Goal: Browse casually: Explore the website without a specific task or goal

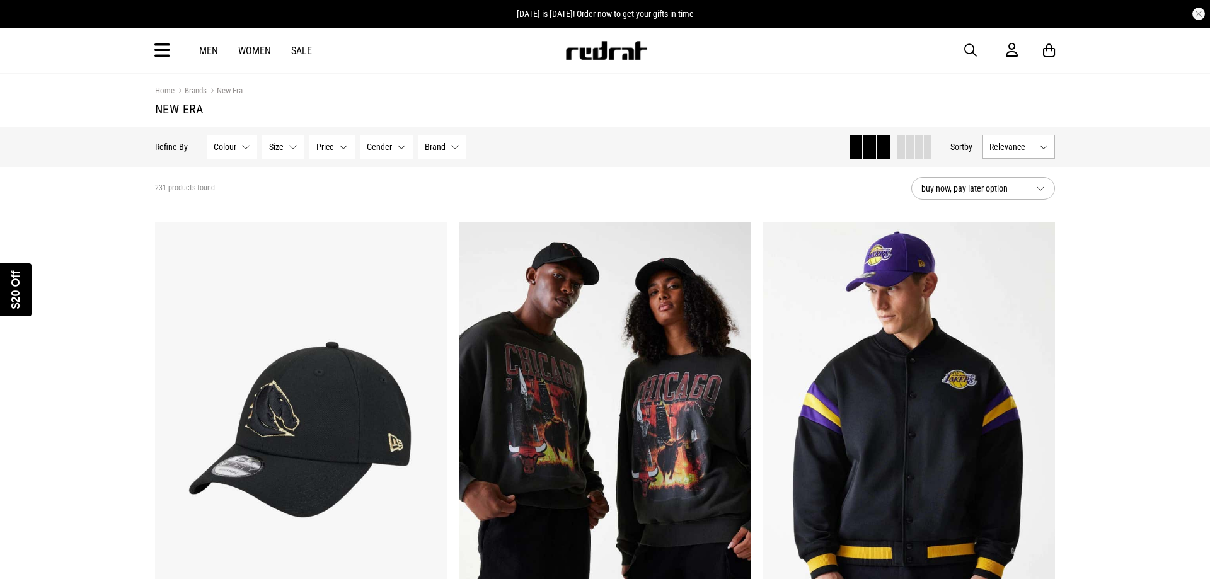
click at [1052, 134] on div "Close dialog UNLOCK $20 OFF WHEN YOU JOIN THE CREW Sign up to receive email & S…" at bounding box center [605, 289] width 1210 height 579
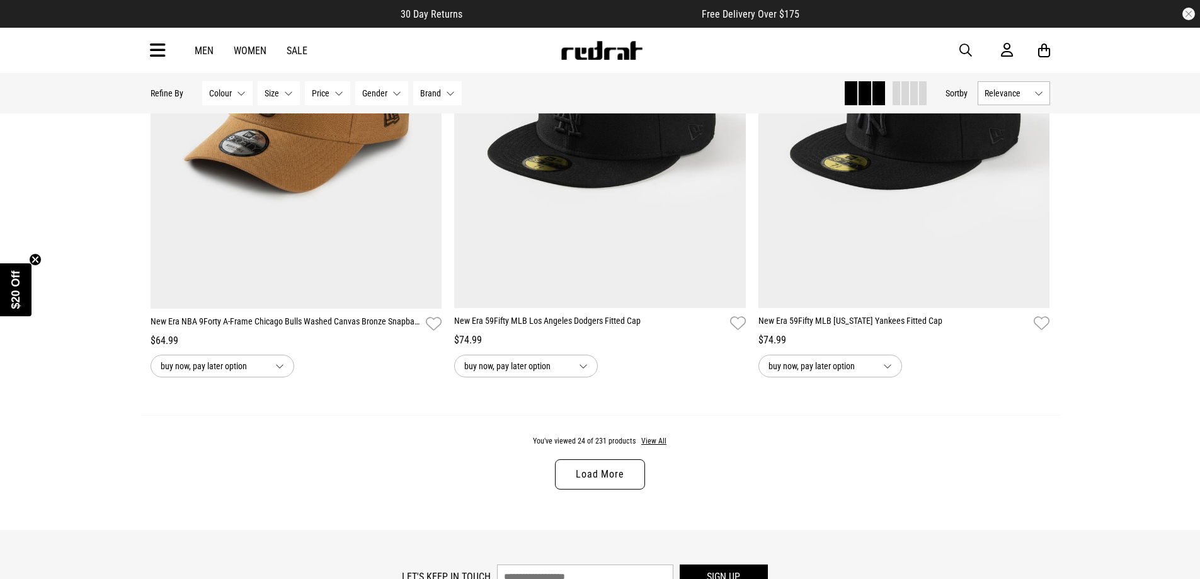
scroll to position [3969, 0]
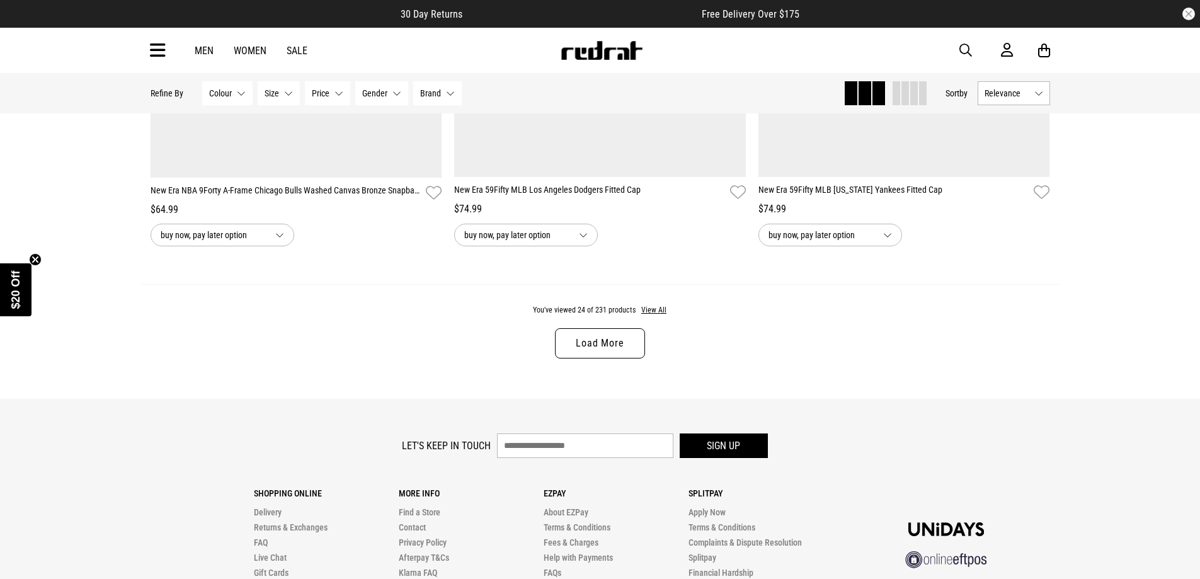
click at [596, 358] on link "Load More" at bounding box center [599, 343] width 89 height 30
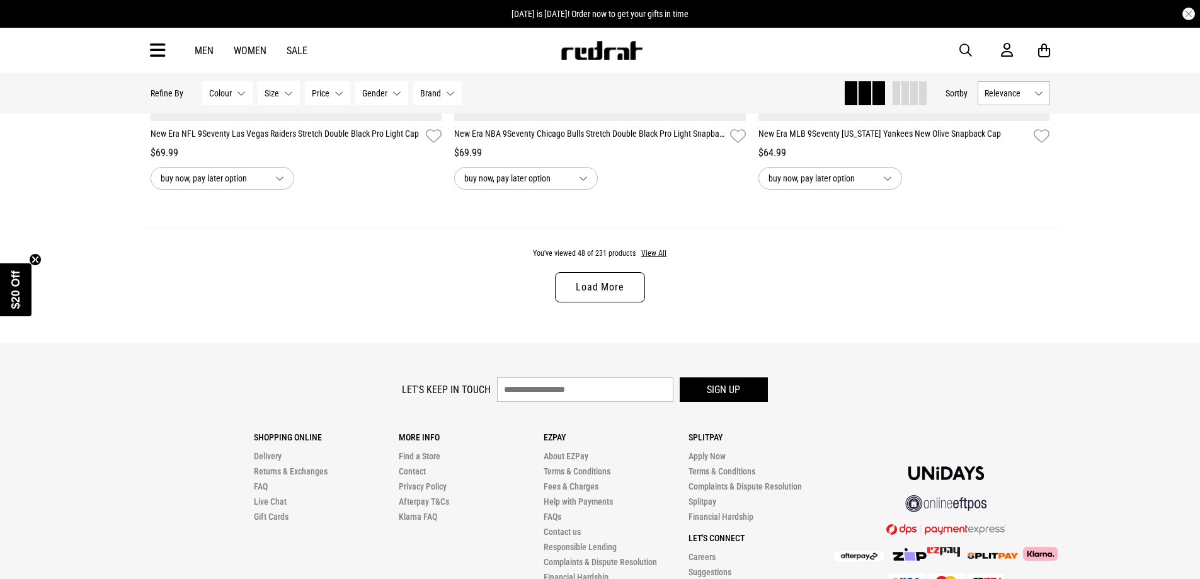
scroll to position [7978, 0]
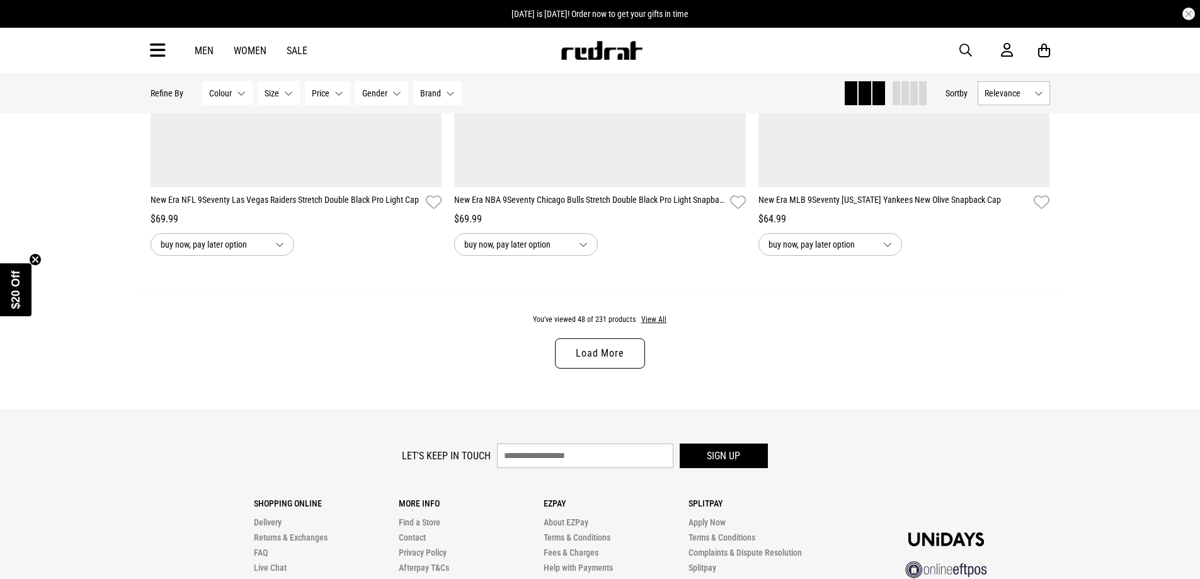
click at [588, 369] on link "Load More" at bounding box center [599, 353] width 89 height 30
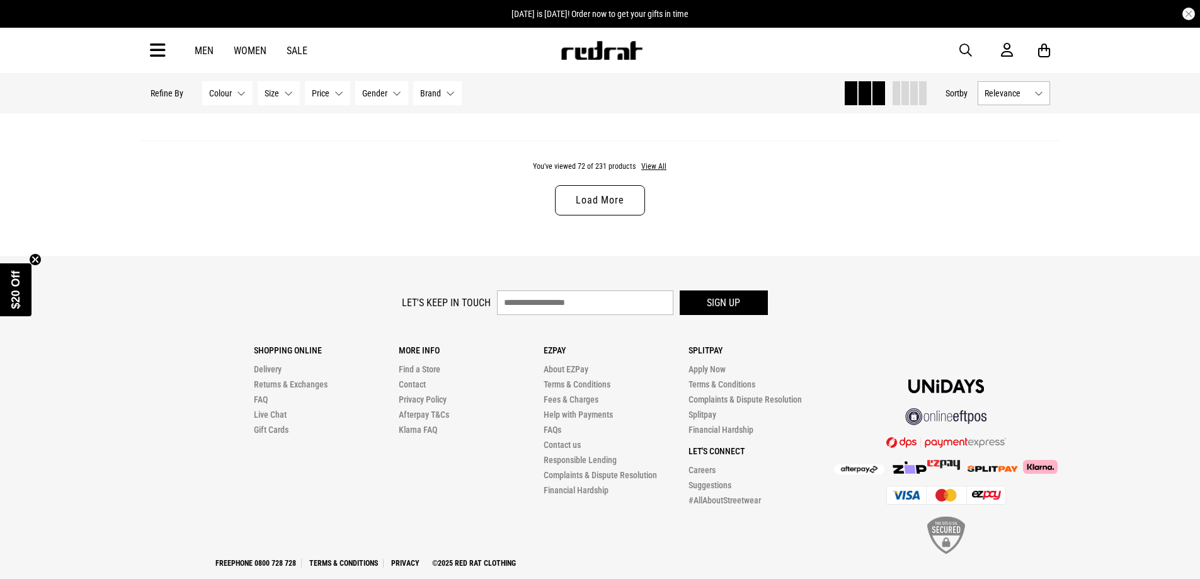
scroll to position [12190, 0]
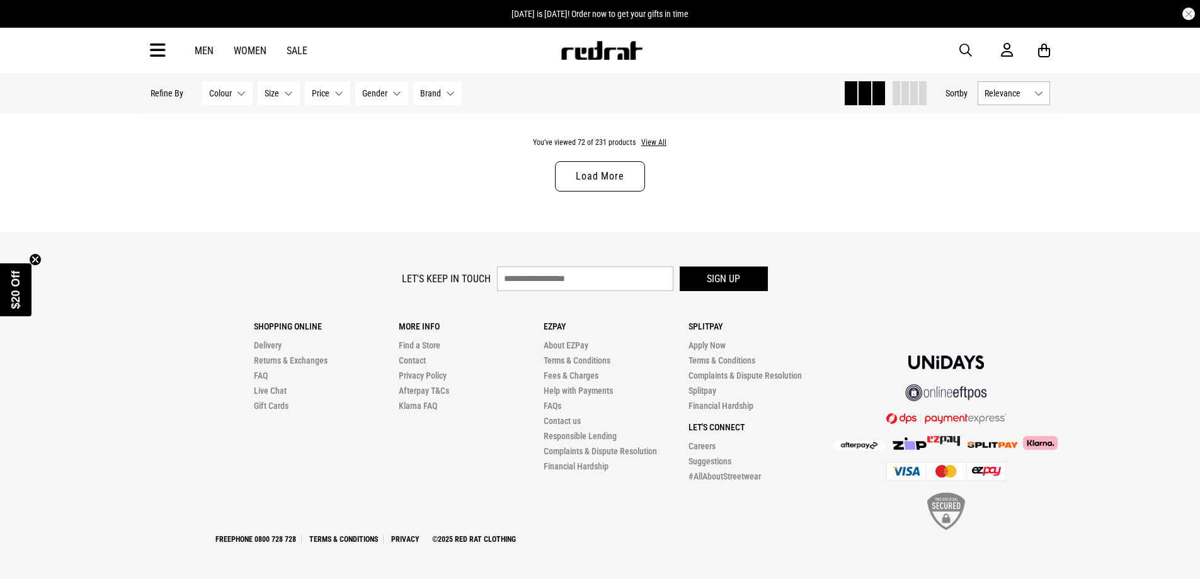
click at [595, 172] on link "Load More" at bounding box center [599, 176] width 89 height 30
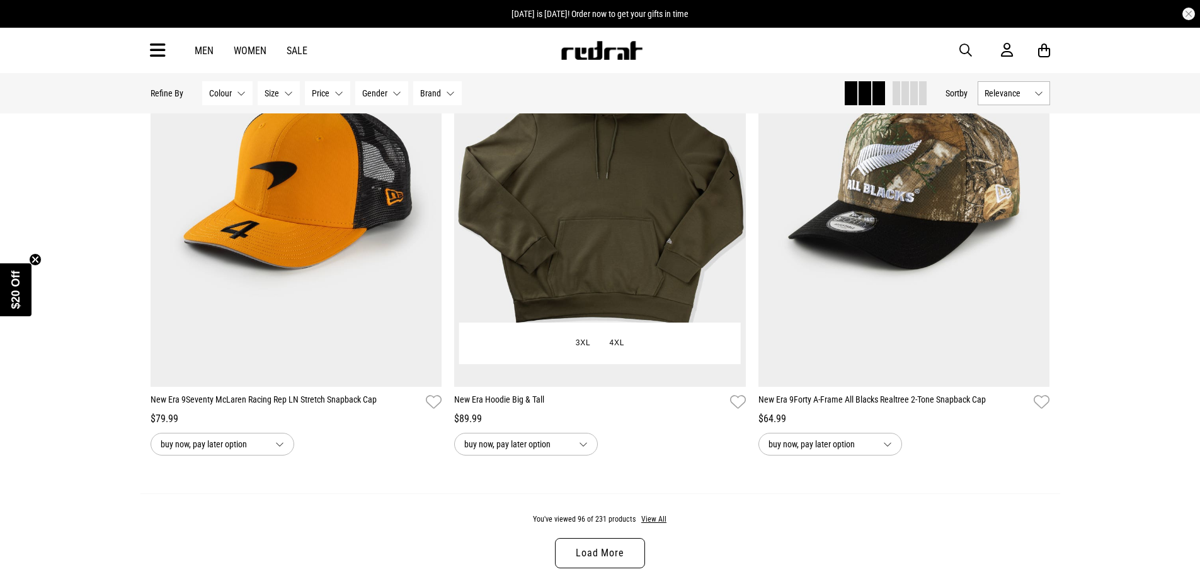
scroll to position [16160, 0]
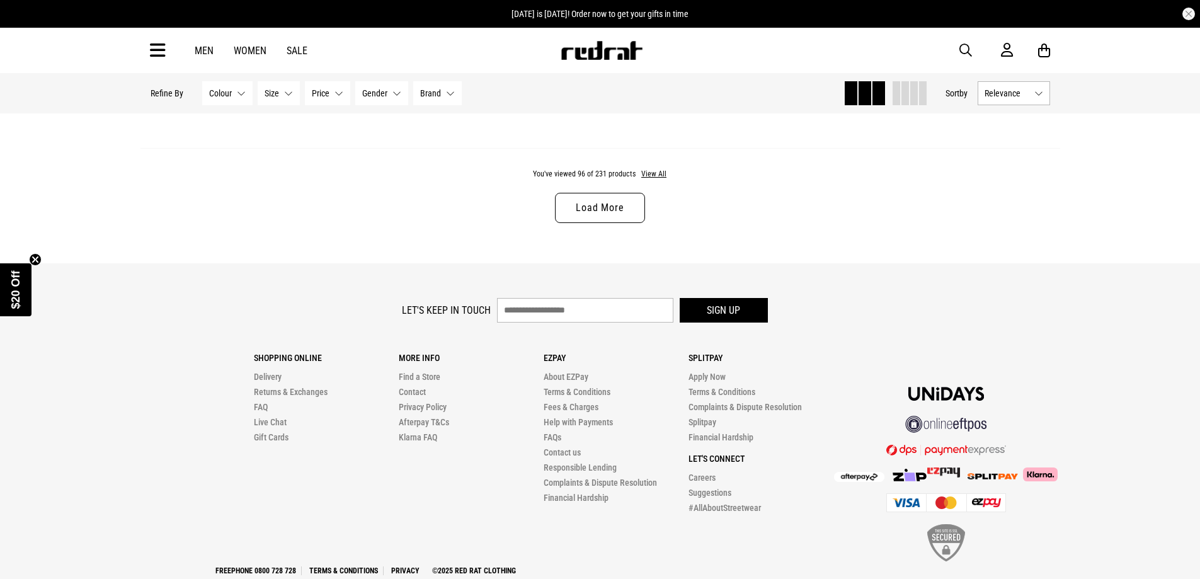
click at [600, 223] on link "Load More" at bounding box center [599, 208] width 89 height 30
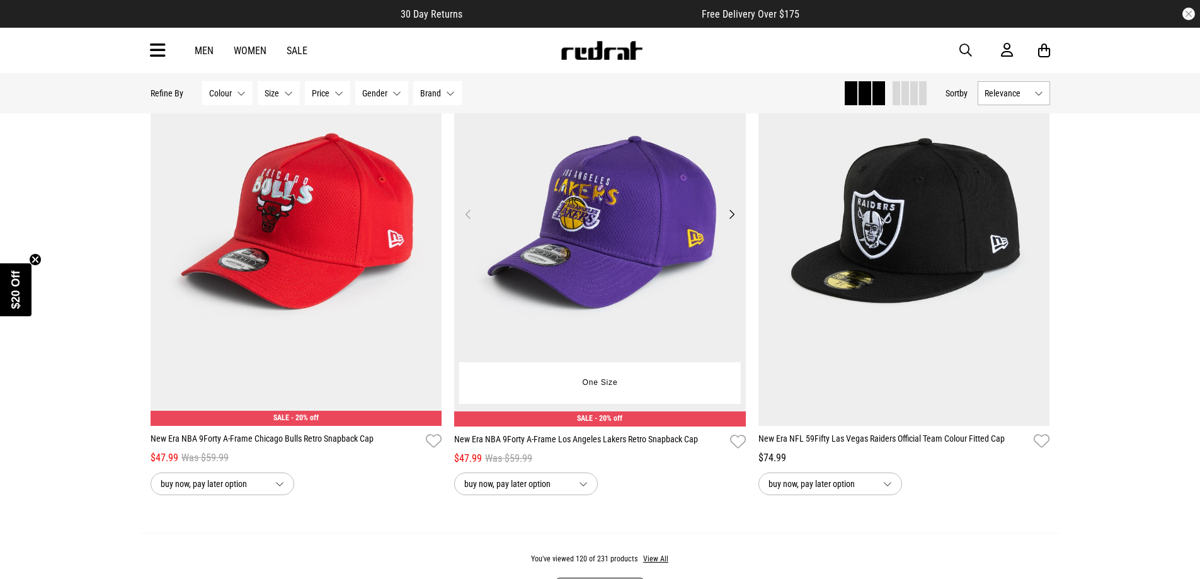
scroll to position [20129, 0]
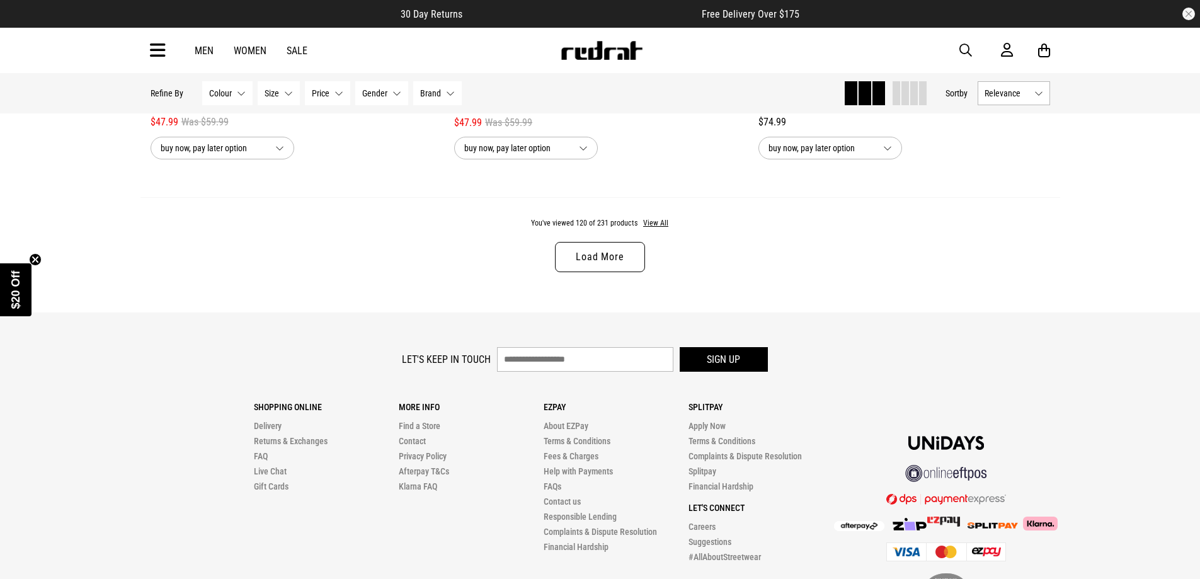
click at [570, 272] on link "Load More" at bounding box center [599, 257] width 89 height 30
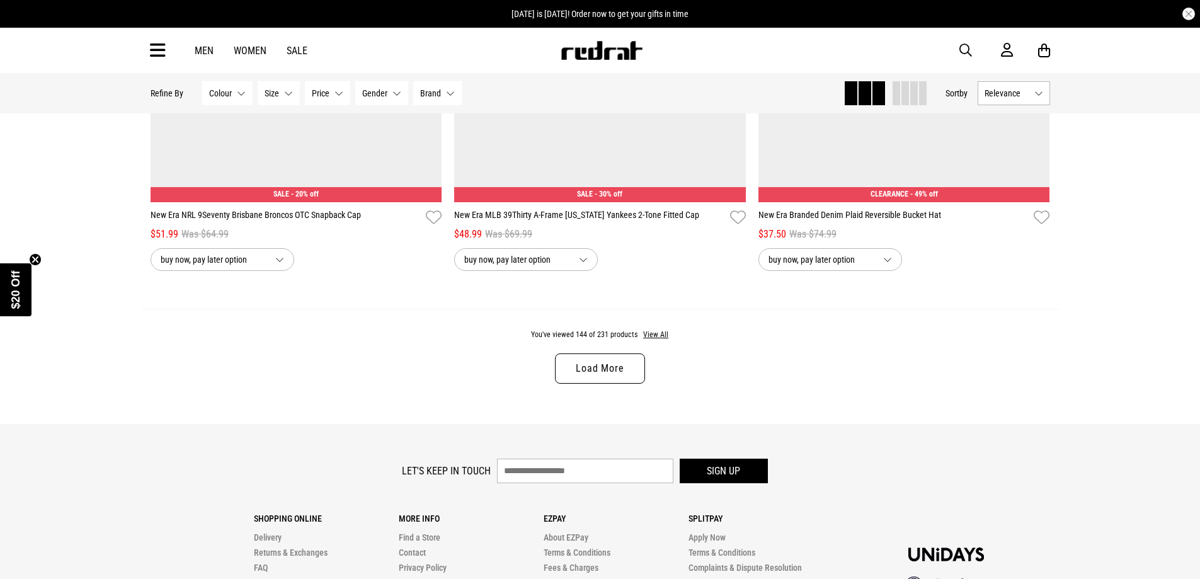
click at [604, 384] on link "Load More" at bounding box center [599, 368] width 89 height 30
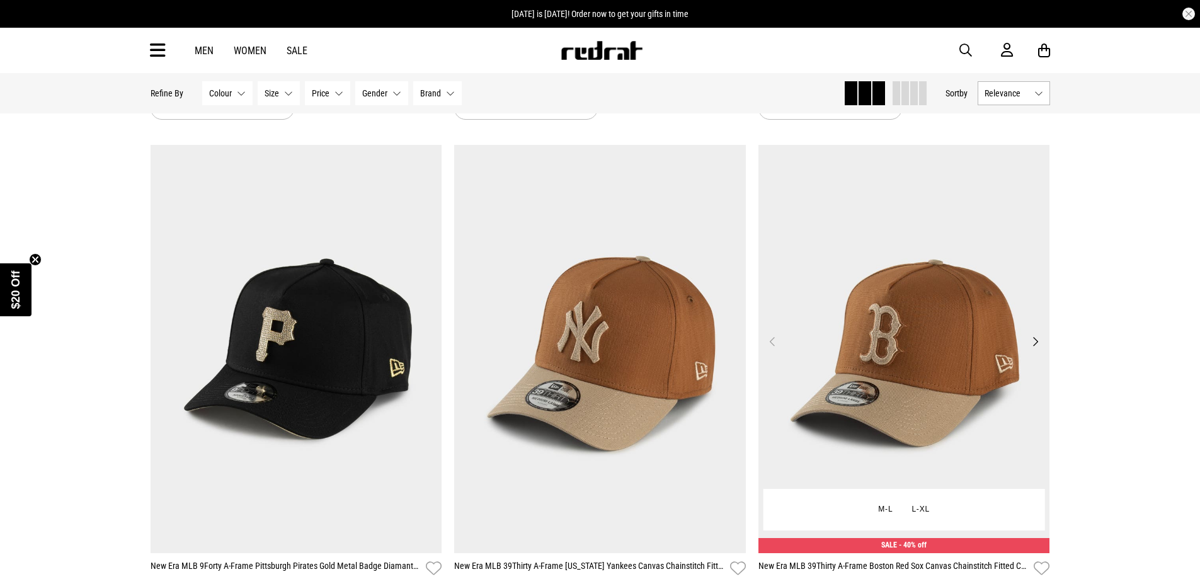
scroll to position [27553, 0]
